Goal: Task Accomplishment & Management: Manage account settings

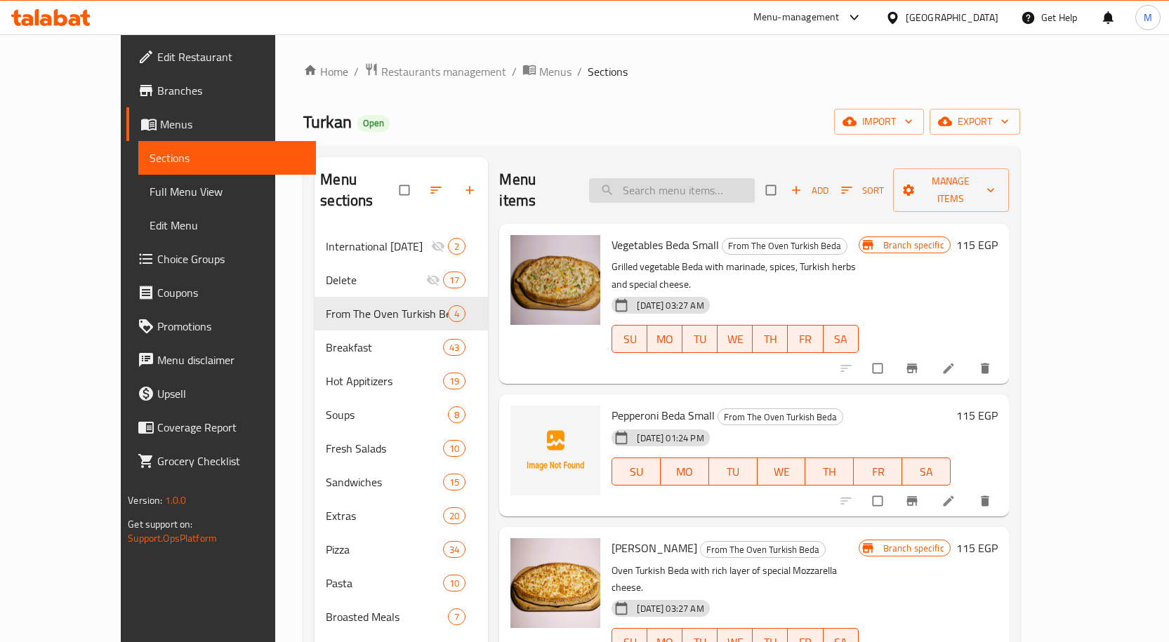
click at [704, 186] on input "search" at bounding box center [672, 190] width 166 height 25
paste input "Turkan Mix Pida"
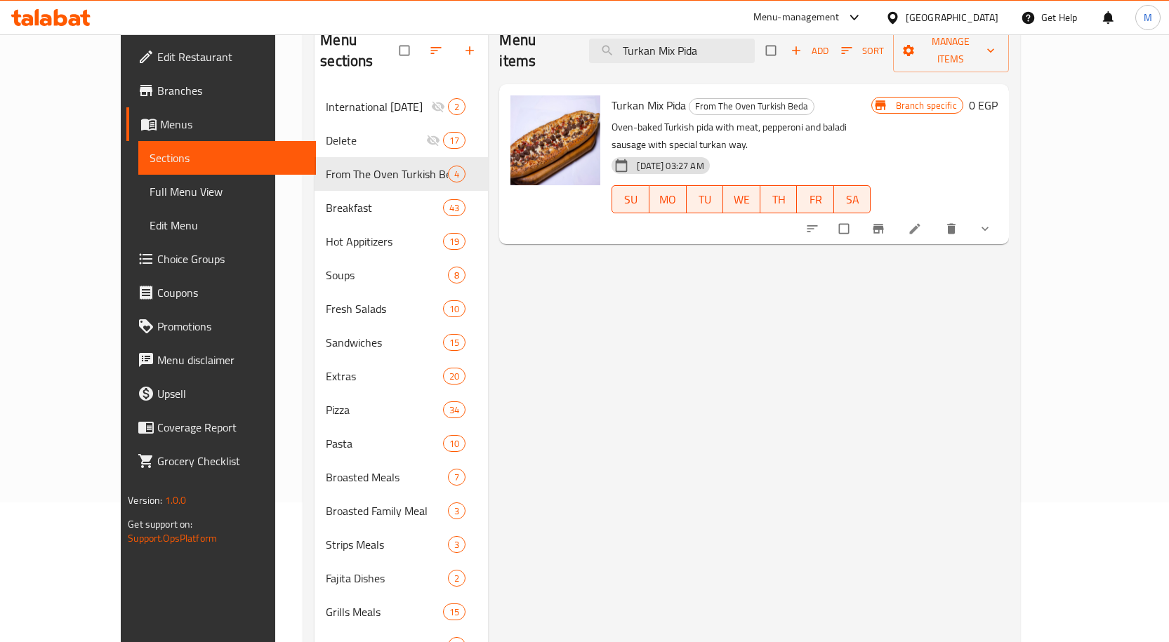
scroll to position [140, 0]
type input "Turkan Mix Pida"
click at [936, 217] on li at bounding box center [916, 228] width 39 height 22
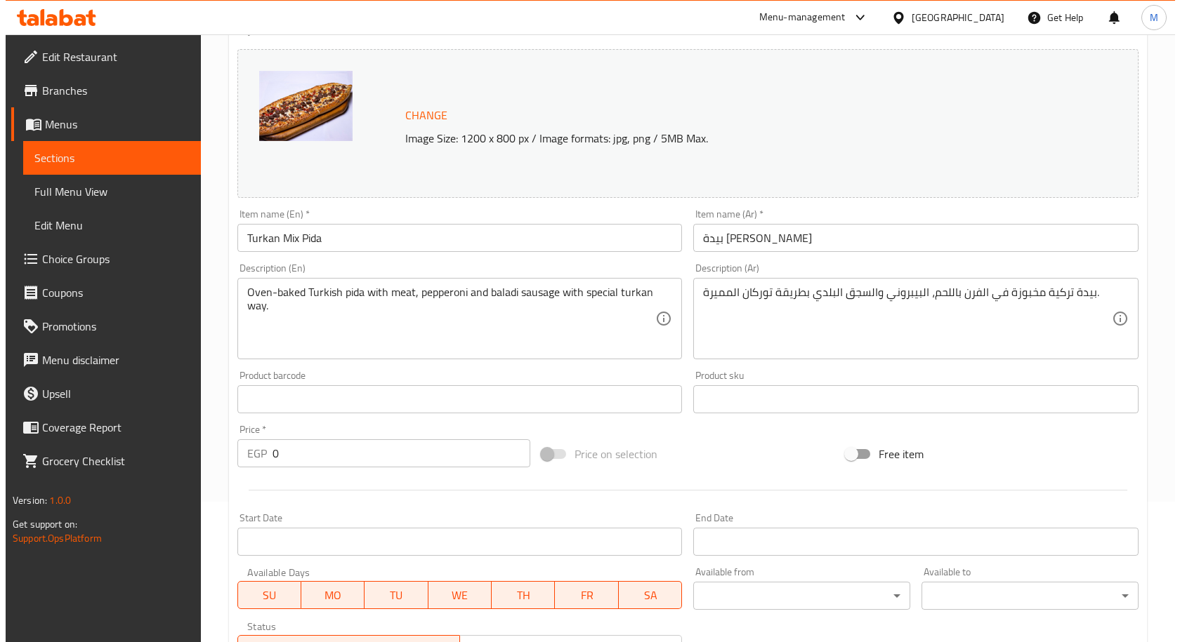
scroll to position [402, 0]
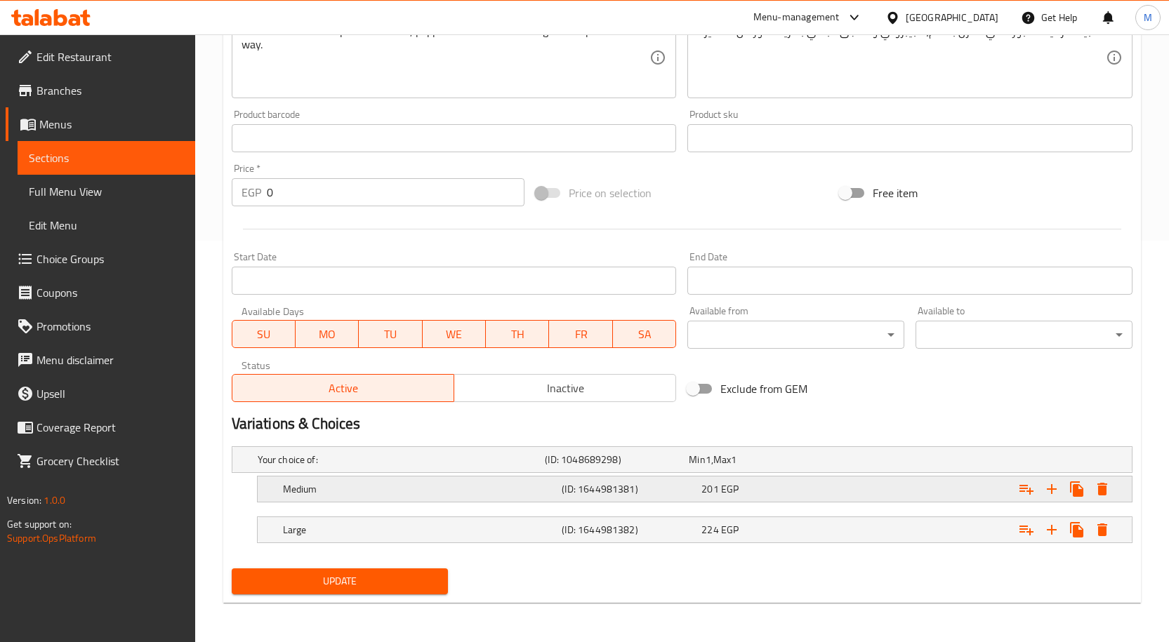
click at [1108, 495] on icon "Expand" at bounding box center [1102, 489] width 17 height 17
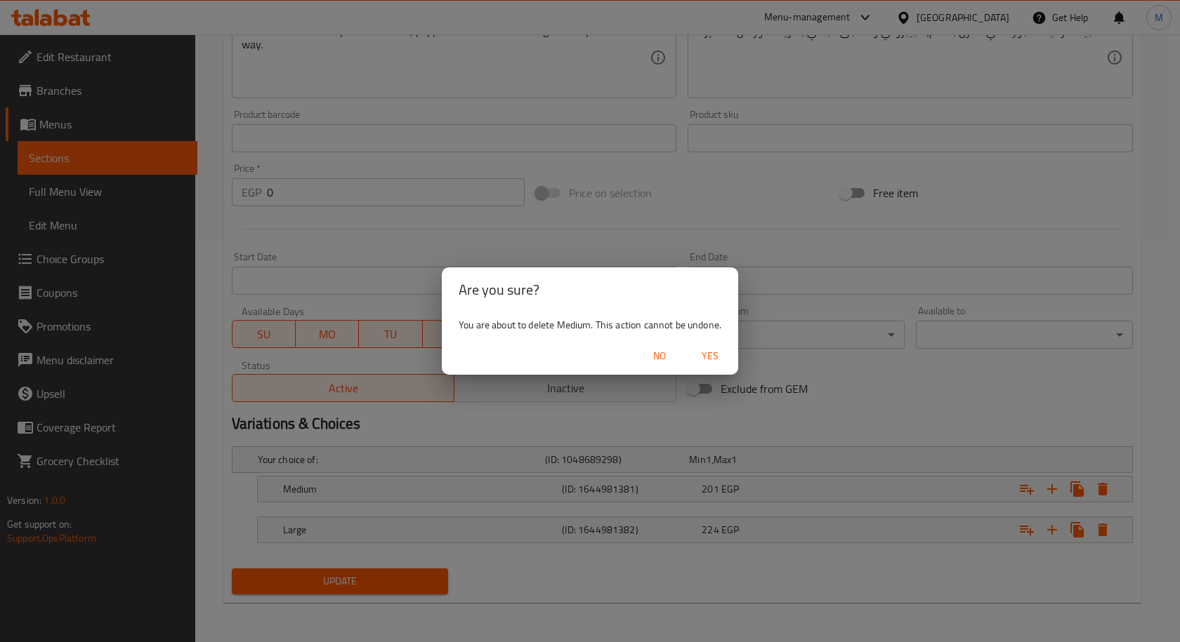
click at [708, 353] on span "Yes" at bounding box center [710, 357] width 34 height 18
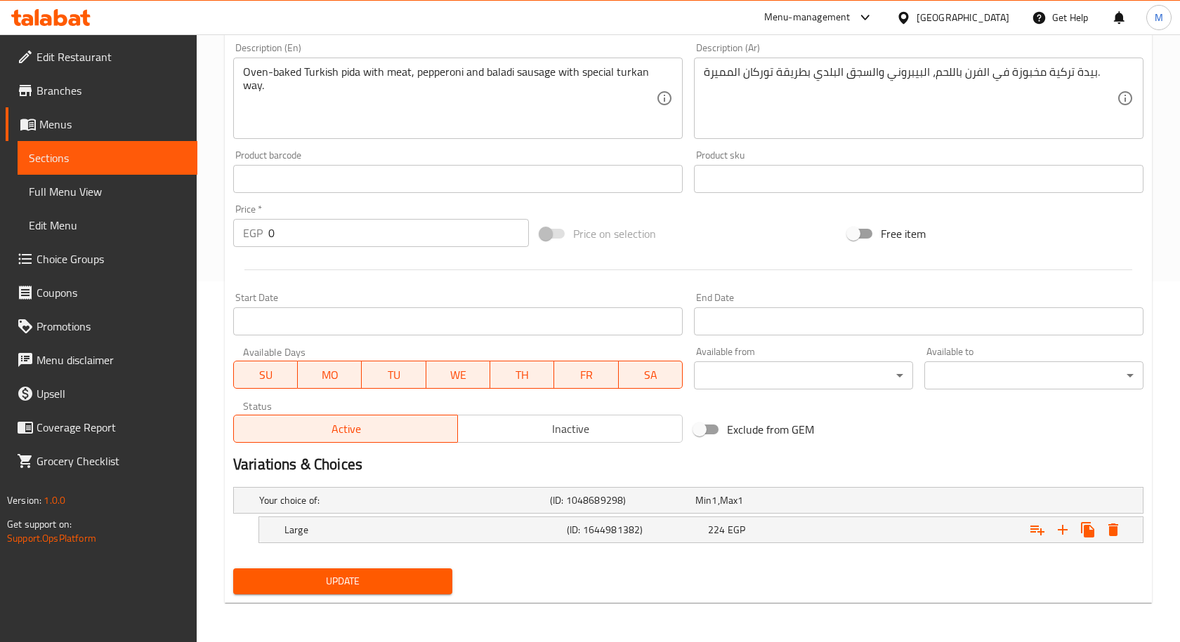
scroll to position [361, 0]
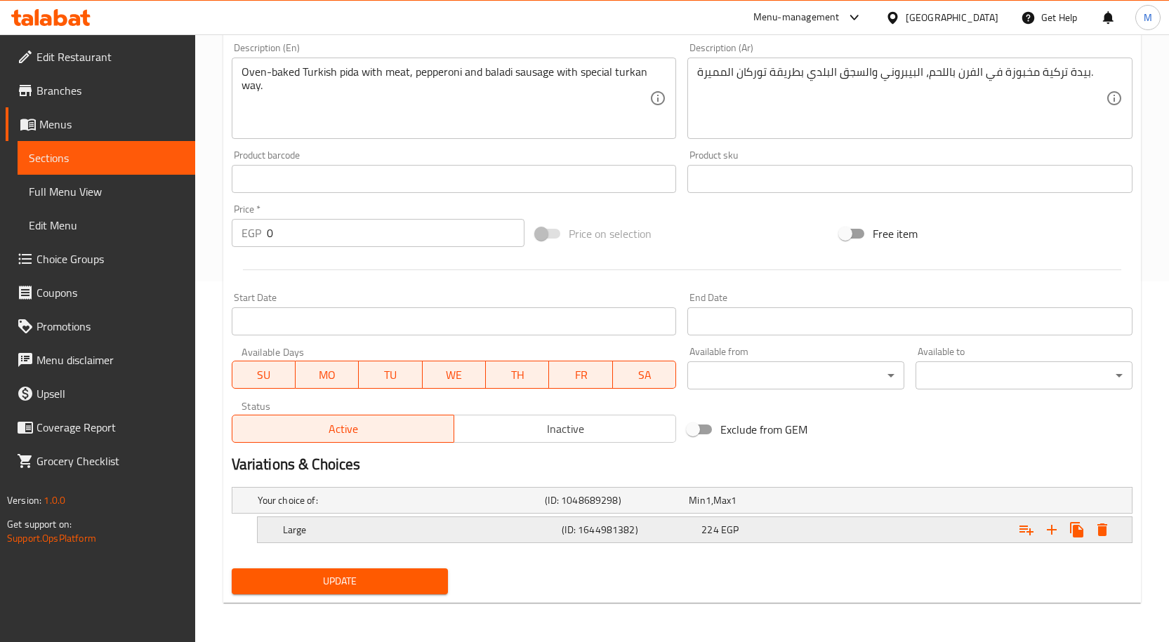
click at [1102, 525] on icon "Expand" at bounding box center [1102, 530] width 10 height 13
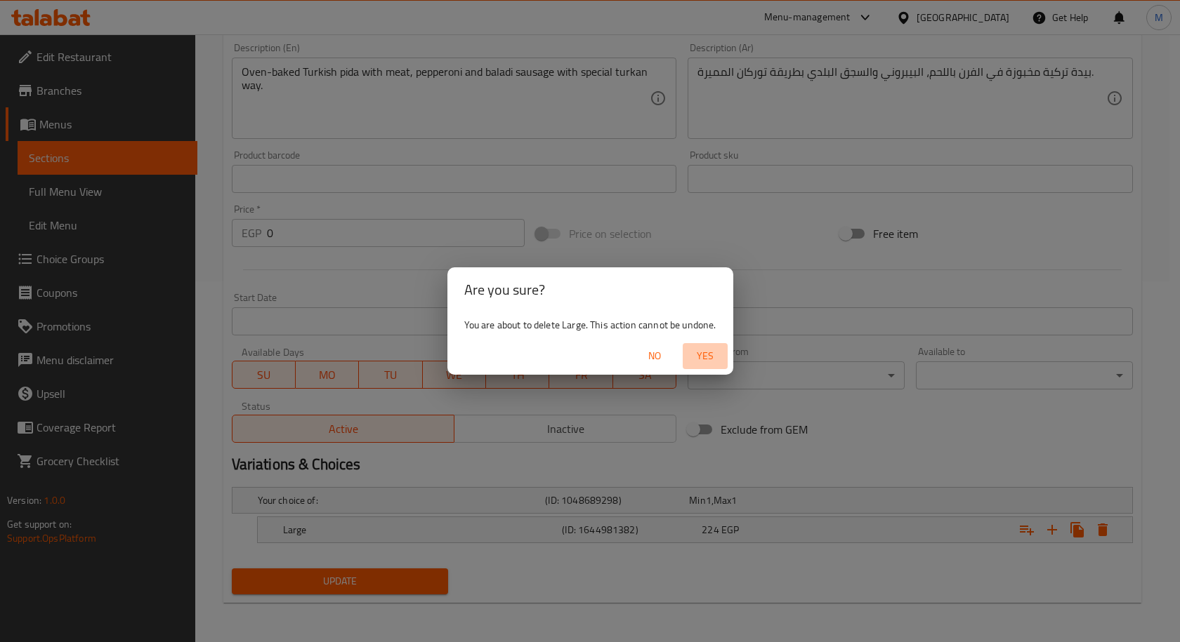
click at [702, 357] on span "Yes" at bounding box center [705, 357] width 34 height 18
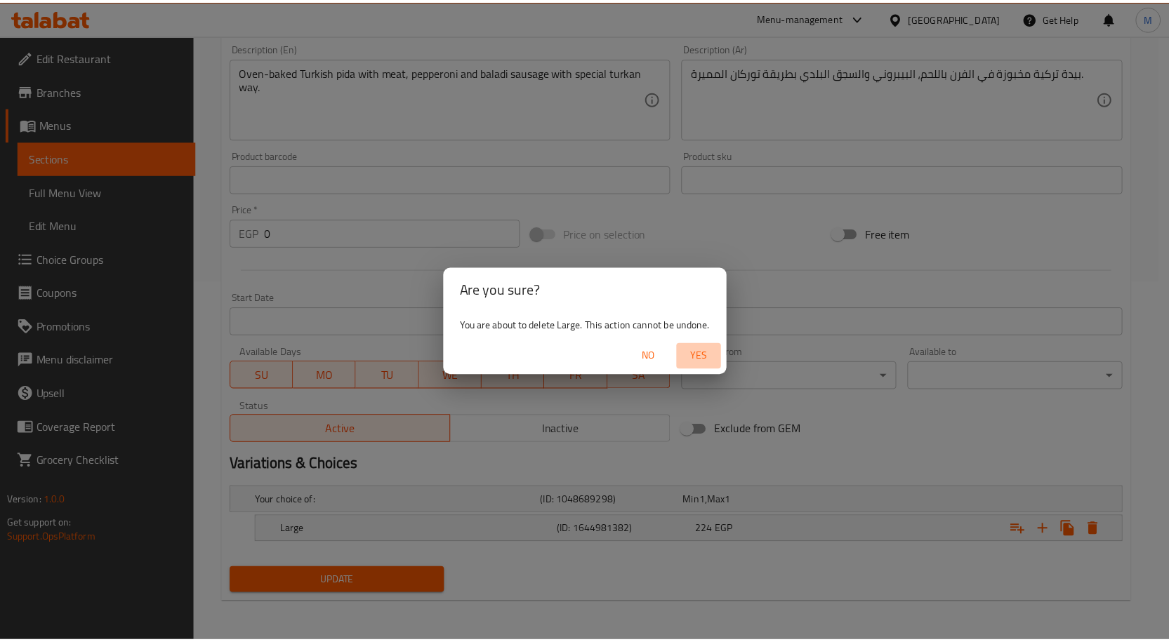
scroll to position [356, 0]
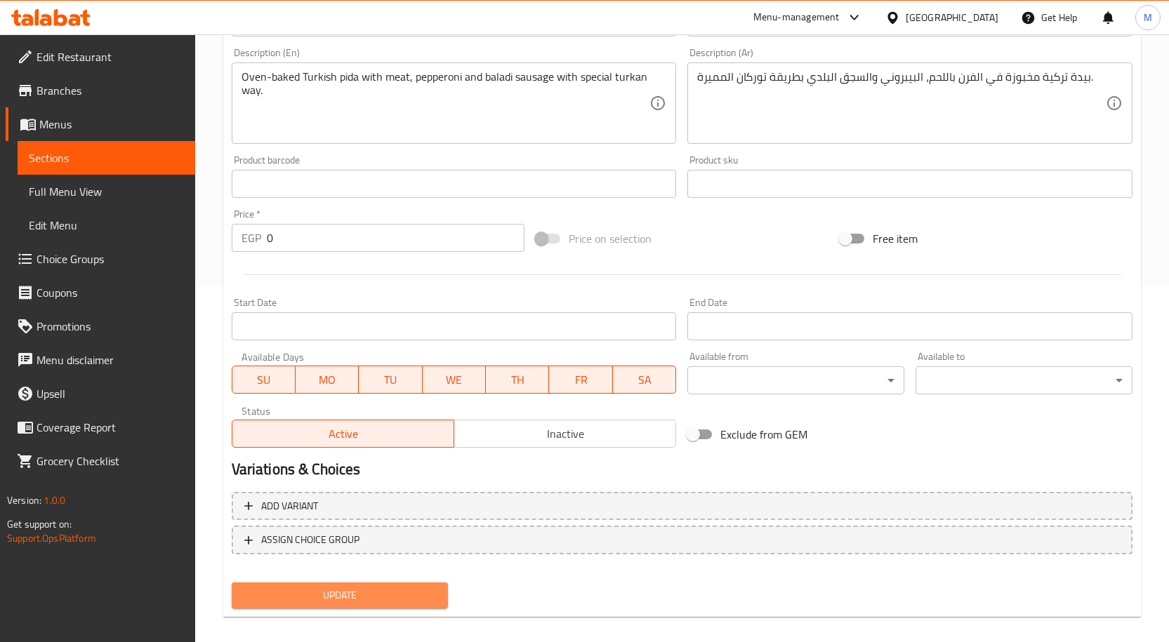
click at [344, 596] on span "Update" at bounding box center [340, 596] width 194 height 18
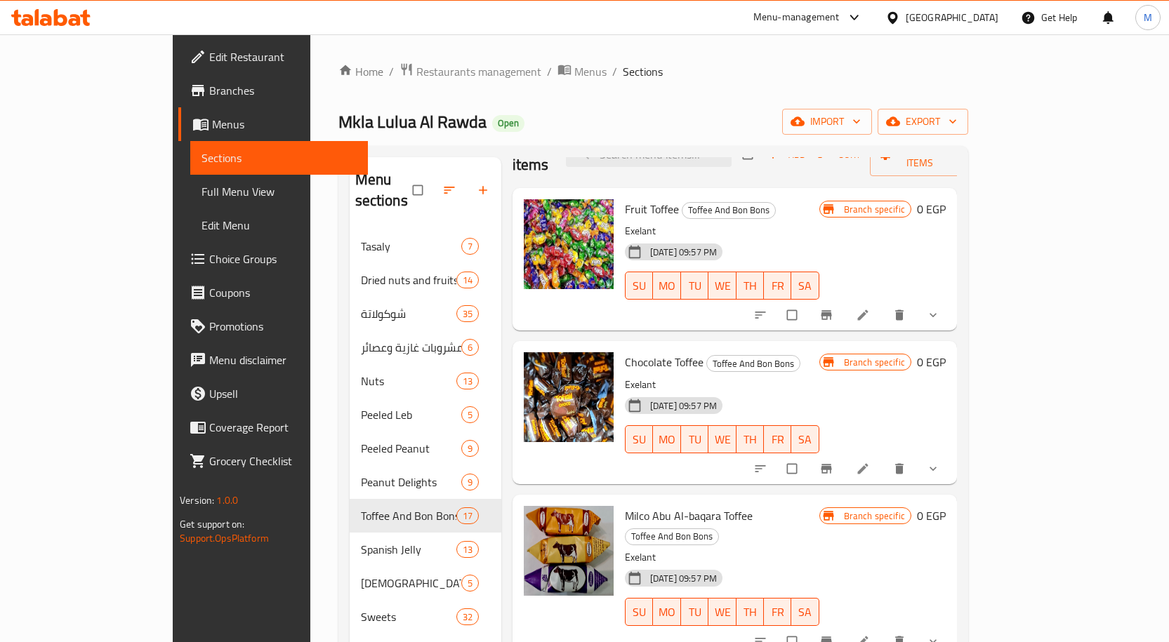
scroll to position [70, 0]
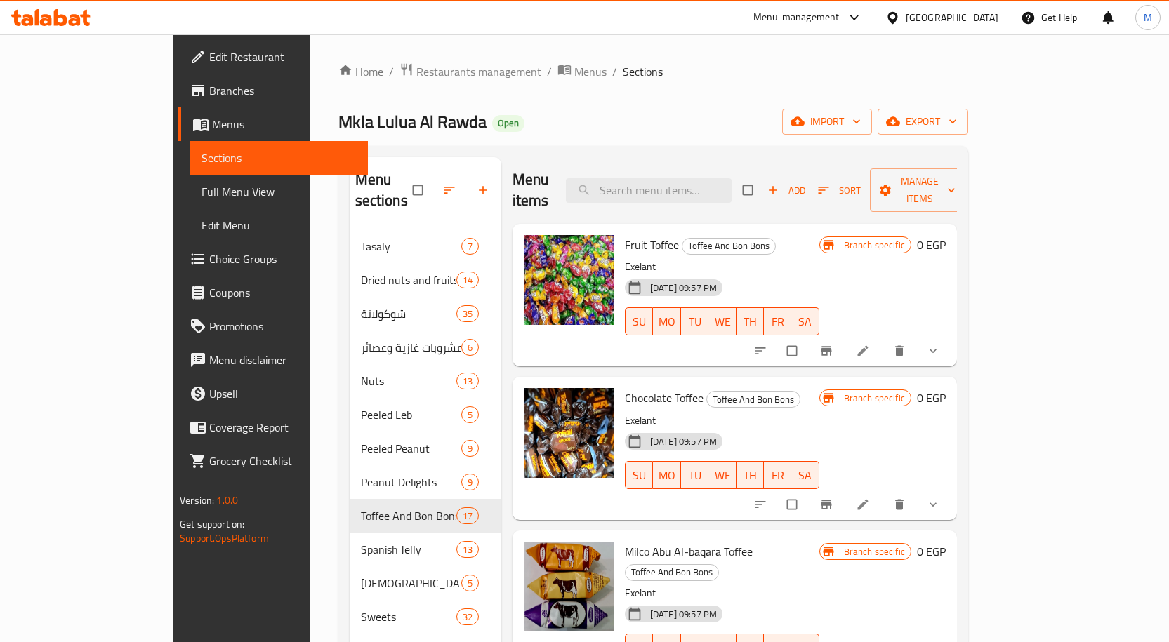
click at [680, 193] on div "Menu items Add Sort Manage items" at bounding box center [735, 190] width 444 height 67
paste input "Spanish [PERSON_NAME]"
click at [674, 178] on input "Spanish [PERSON_NAME]" at bounding box center [649, 190] width 166 height 25
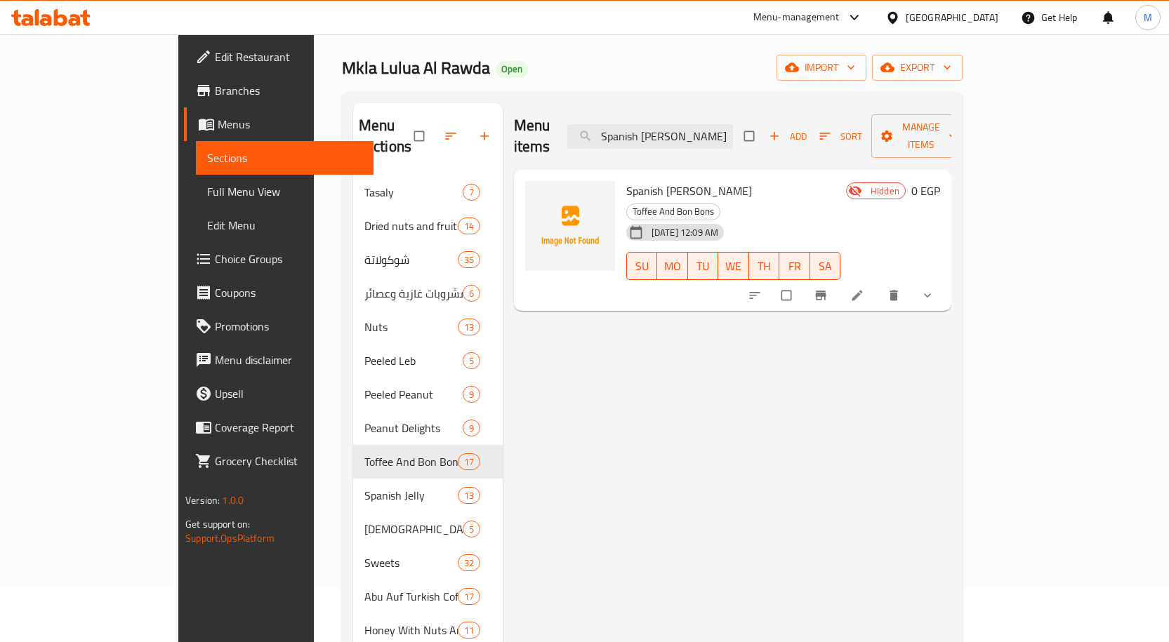
scroll to position [70, 0]
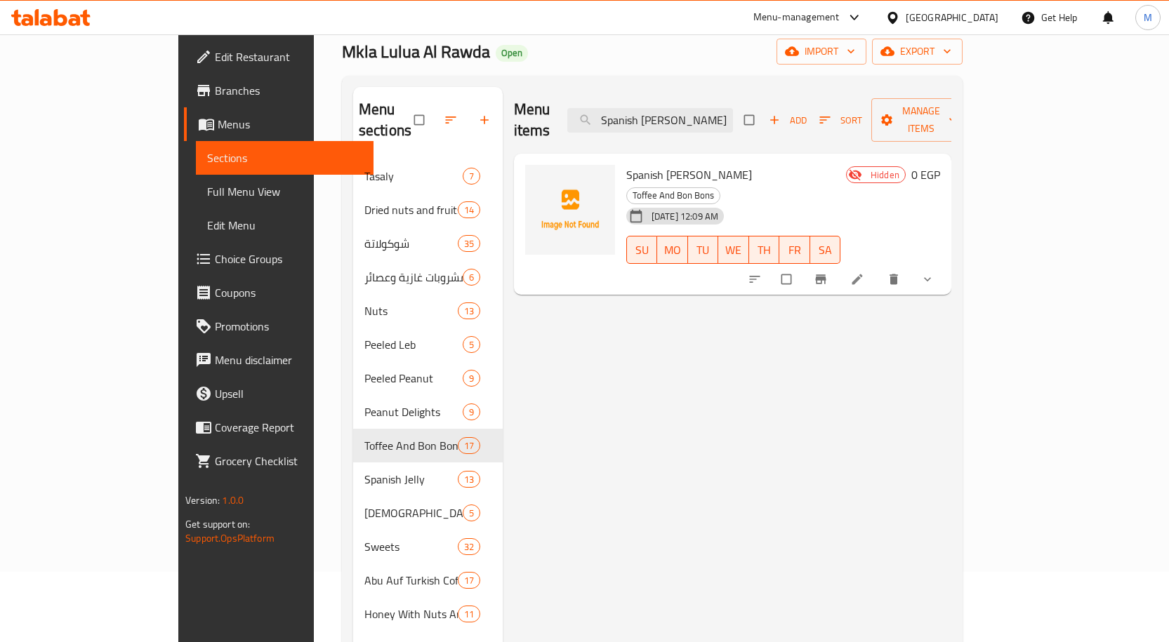
type input "Spanish [PERSON_NAME]"
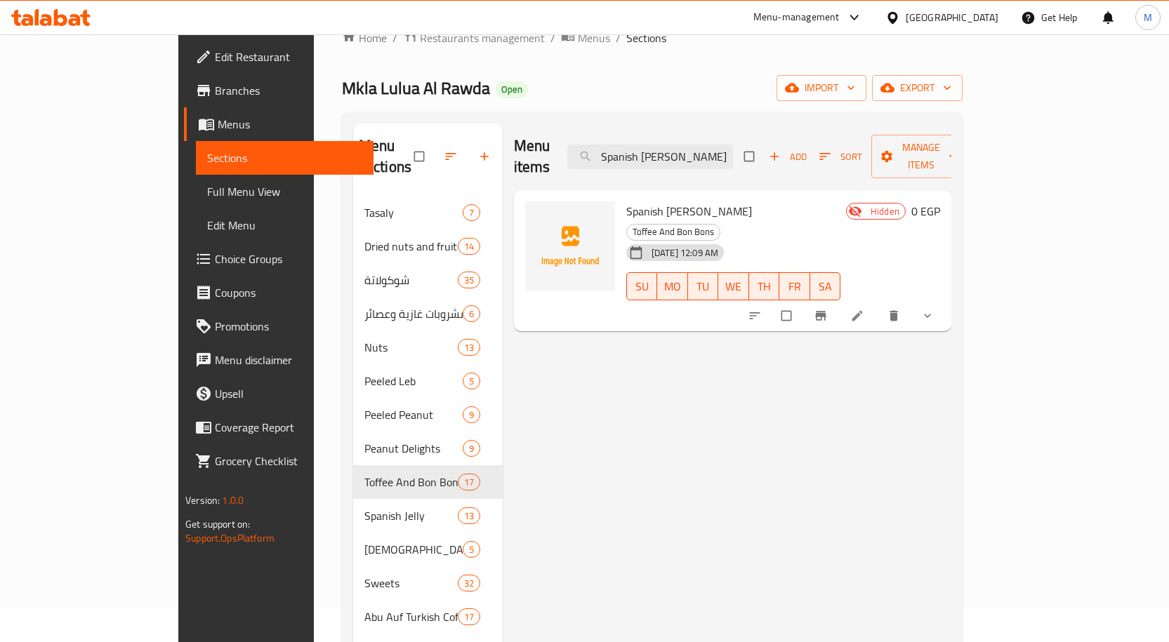
scroll to position [0, 0]
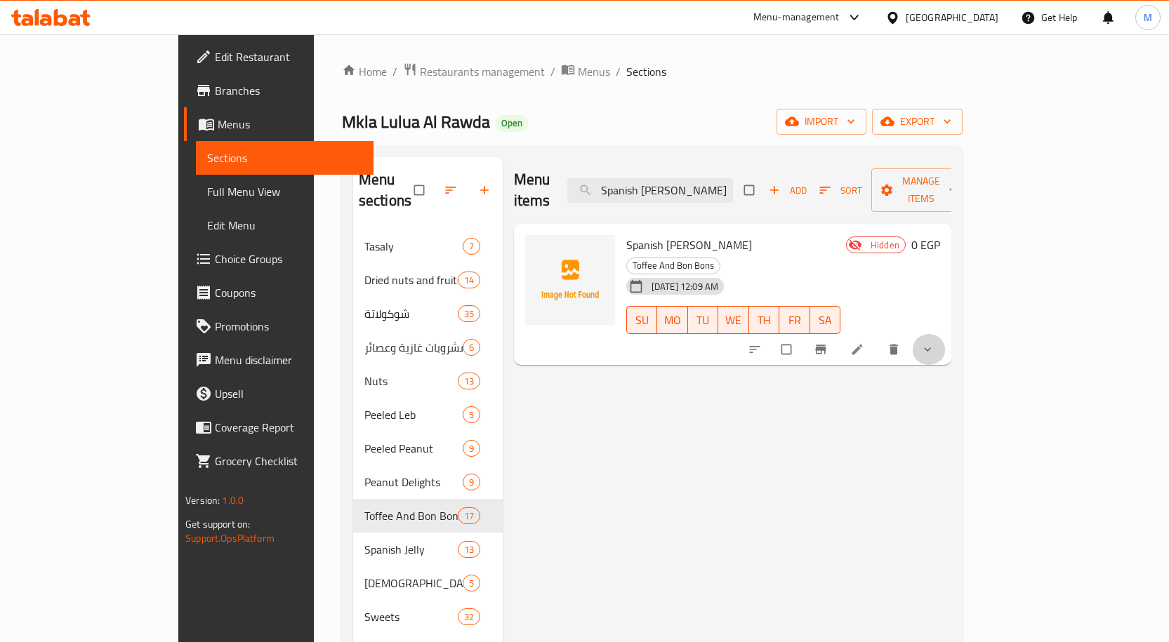
click at [946, 334] on button "show more" at bounding box center [929, 349] width 34 height 31
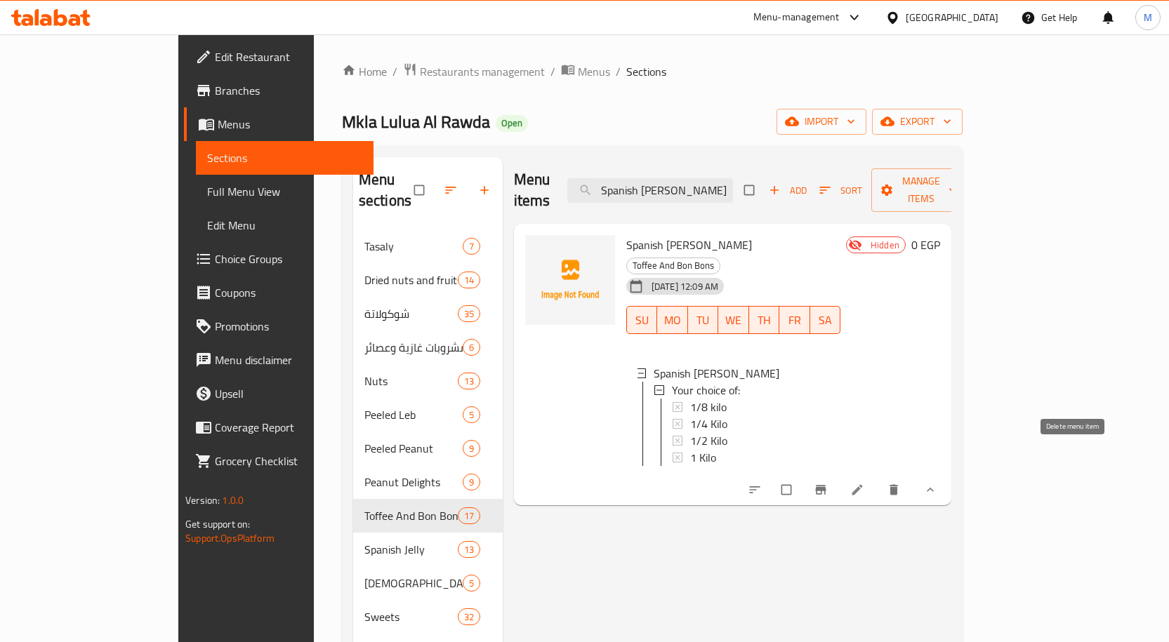
click at [901, 483] on icon "delete" at bounding box center [894, 490] width 14 height 14
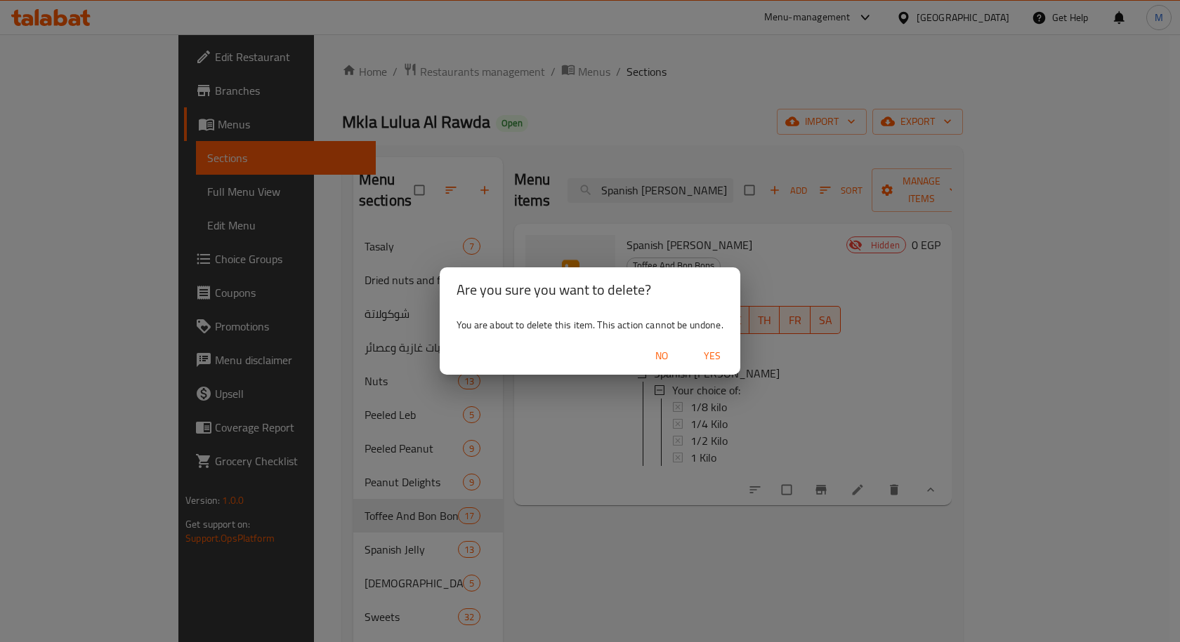
click at [717, 361] on span "Yes" at bounding box center [712, 357] width 34 height 18
